Goal: Task Accomplishment & Management: Complete application form

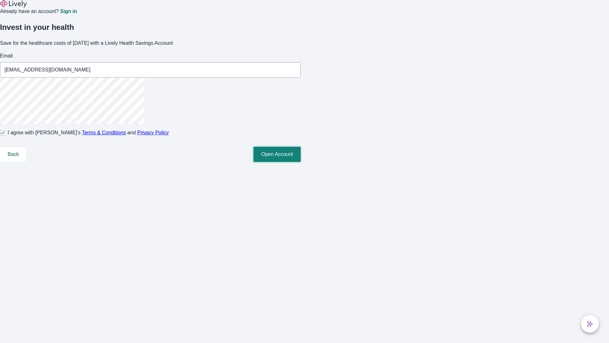
click at [301, 162] on button "Open Account" at bounding box center [277, 154] width 47 height 15
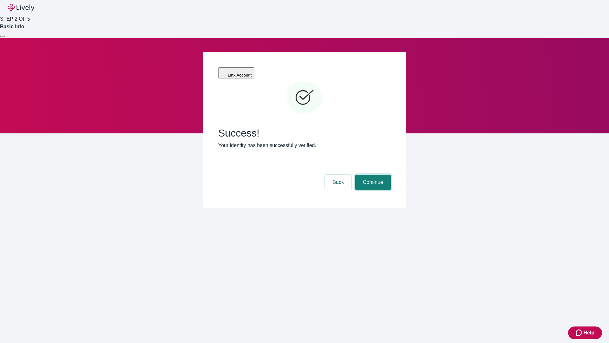
click at [372, 175] on button "Continue" at bounding box center [373, 182] width 36 height 15
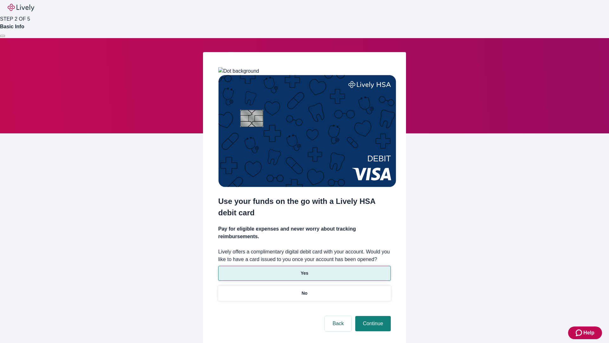
click at [304, 270] on p "Yes" at bounding box center [305, 273] width 8 height 7
click at [372, 316] on button "Continue" at bounding box center [373, 323] width 36 height 15
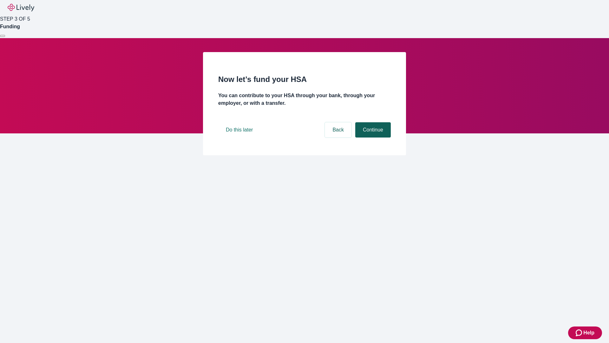
click at [372, 137] on button "Continue" at bounding box center [373, 129] width 36 height 15
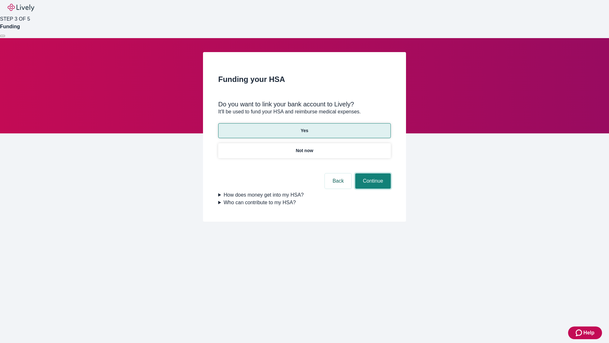
click at [372, 173] on button "Continue" at bounding box center [373, 180] width 36 height 15
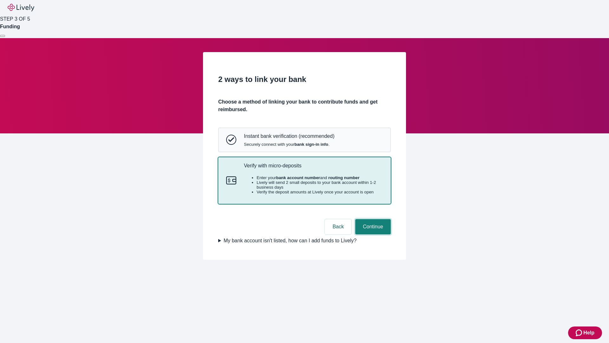
click at [372, 234] on button "Continue" at bounding box center [373, 226] width 36 height 15
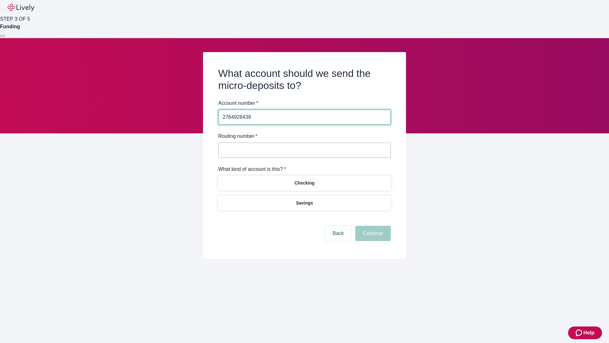
type input "2764926439"
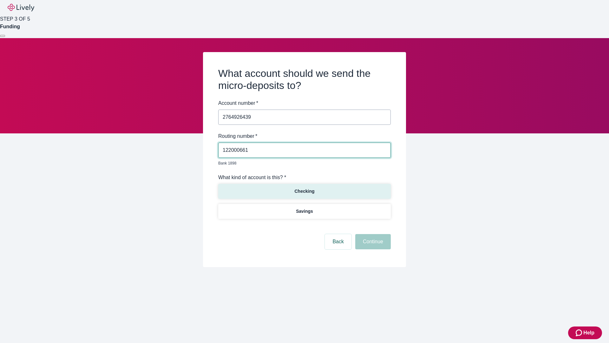
type input "122000661"
click at [304, 188] on p "Checking" at bounding box center [305, 191] width 20 height 7
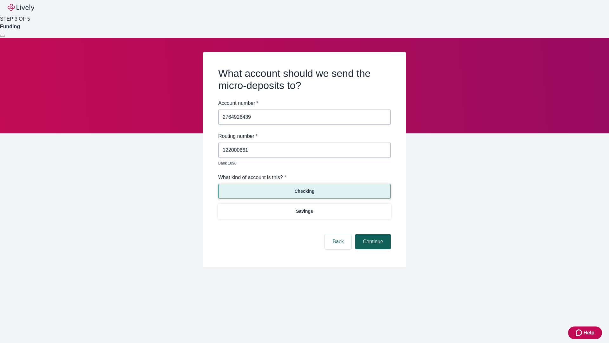
click at [372, 234] on button "Continue" at bounding box center [373, 241] width 36 height 15
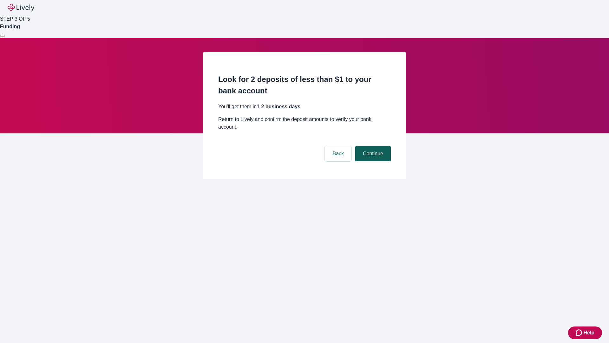
click at [372, 146] on button "Continue" at bounding box center [373, 153] width 36 height 15
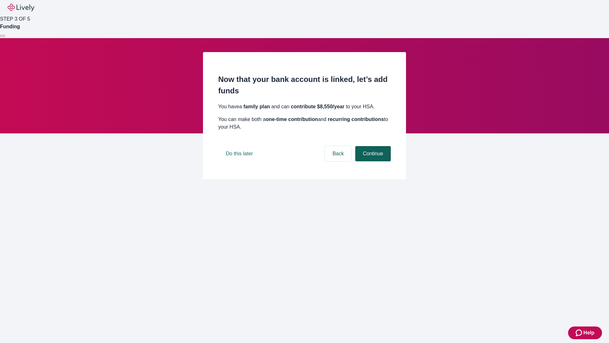
click at [372, 161] on button "Continue" at bounding box center [373, 153] width 36 height 15
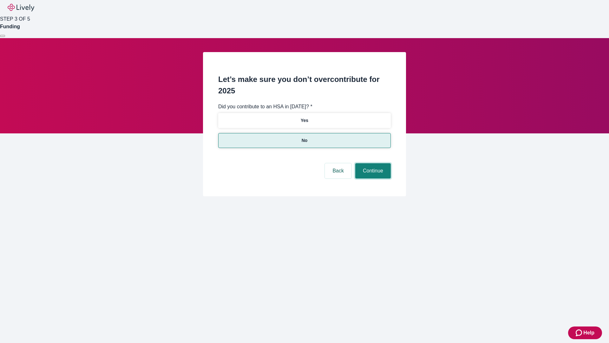
click at [372, 163] on button "Continue" at bounding box center [373, 170] width 36 height 15
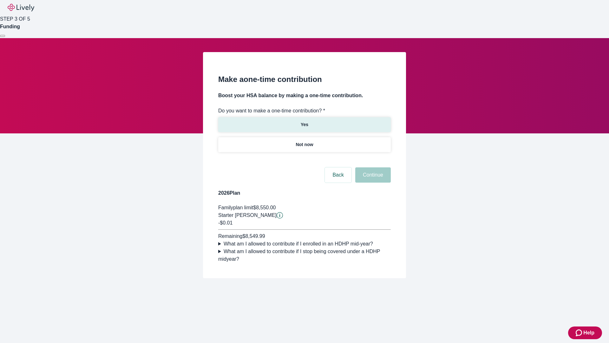
click at [304, 121] on p "Yes" at bounding box center [305, 124] width 8 height 7
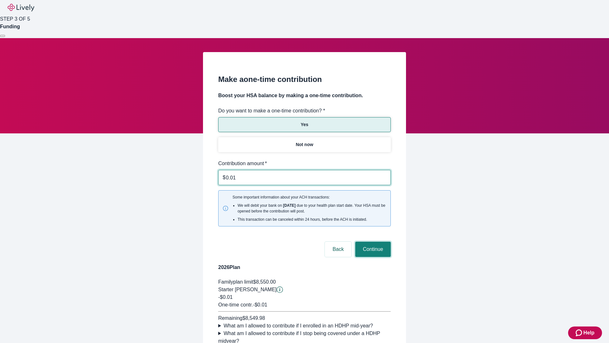
click at [372, 242] on button "Continue" at bounding box center [373, 249] width 36 height 15
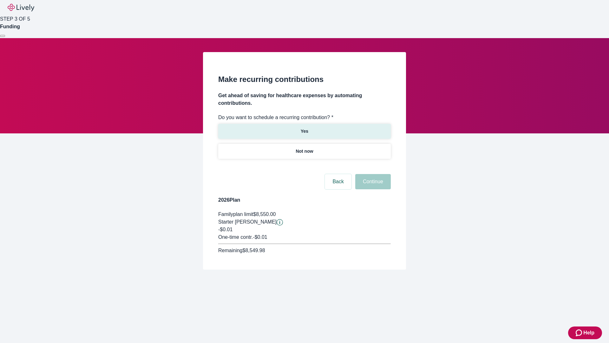
click at [304, 128] on p "Yes" at bounding box center [305, 131] width 8 height 7
click at [304, 166] on body "Help STEP 3 OF 5 Funding Make recurring contributions Get ahead of saving for h…" at bounding box center [304, 150] width 609 height 300
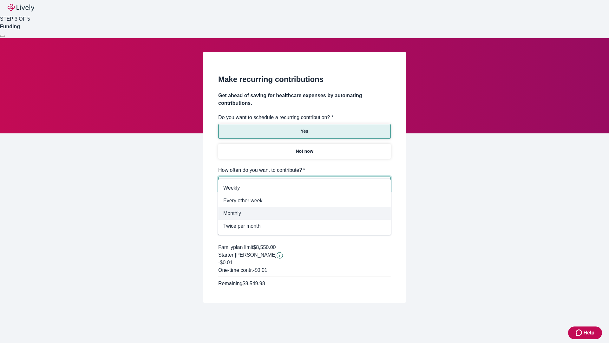
click at [305, 213] on span "Monthly" at bounding box center [304, 213] width 163 height 8
type input "Monthly"
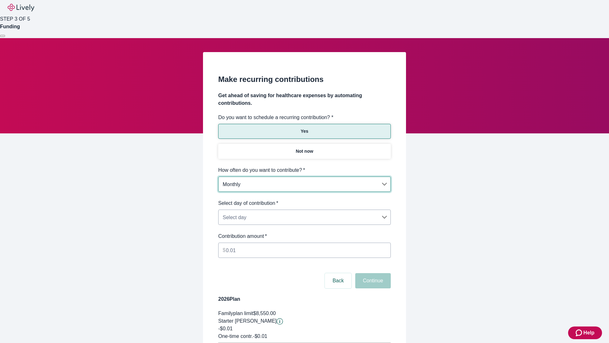
click at [304, 199] on body "Help STEP 3 OF 5 Funding Make recurring contributions Get ahead of saving for h…" at bounding box center [304, 199] width 609 height 399
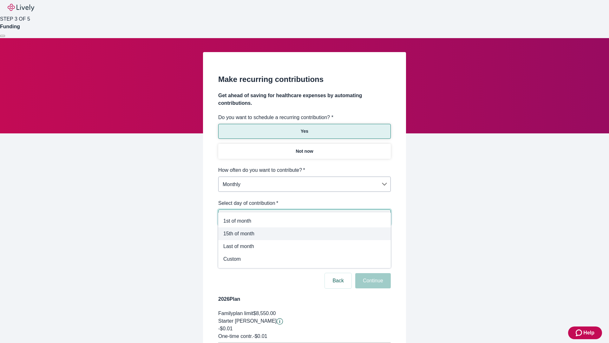
click at [305, 234] on span "15th of month" at bounding box center [304, 234] width 163 height 8
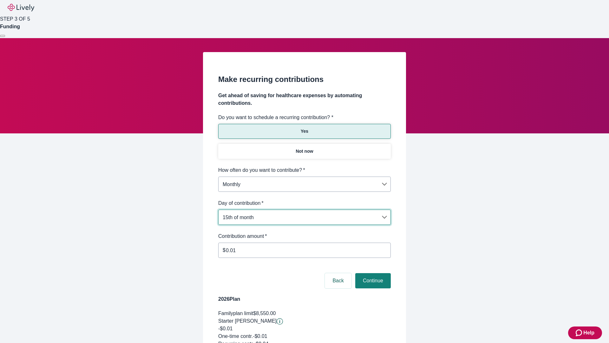
type input "Monthly15th"
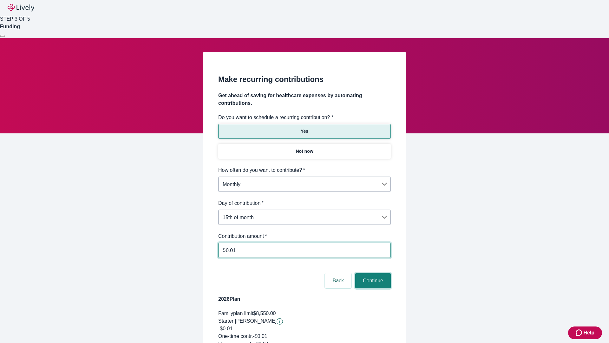
click at [372, 273] on button "Continue" at bounding box center [373, 280] width 36 height 15
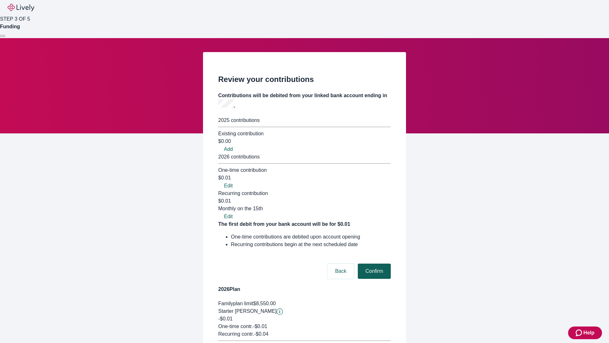
click at [374, 263] on button "Confirm" at bounding box center [374, 270] width 33 height 15
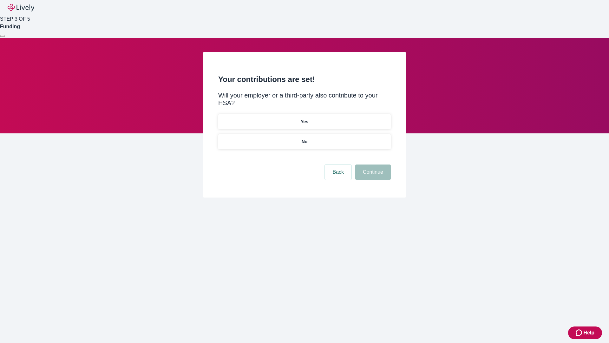
click at [304, 118] on p "Yes" at bounding box center [305, 121] width 8 height 7
click at [372, 164] on button "Continue" at bounding box center [373, 171] width 36 height 15
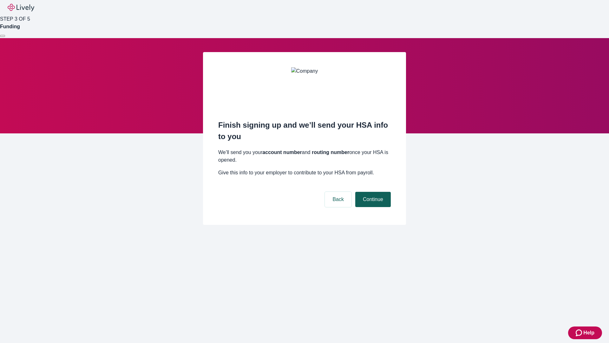
click at [372, 192] on button "Continue" at bounding box center [373, 199] width 36 height 15
